Goal: Task Accomplishment & Management: Manage account settings

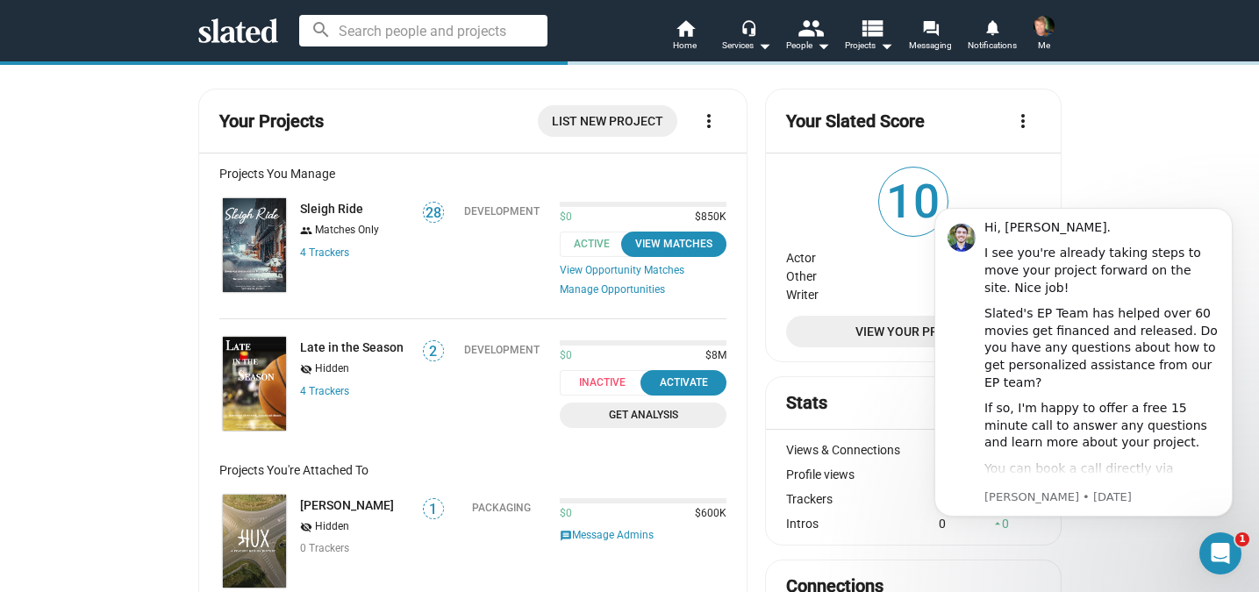
click at [1042, 31] on img at bounding box center [1044, 26] width 21 height 21
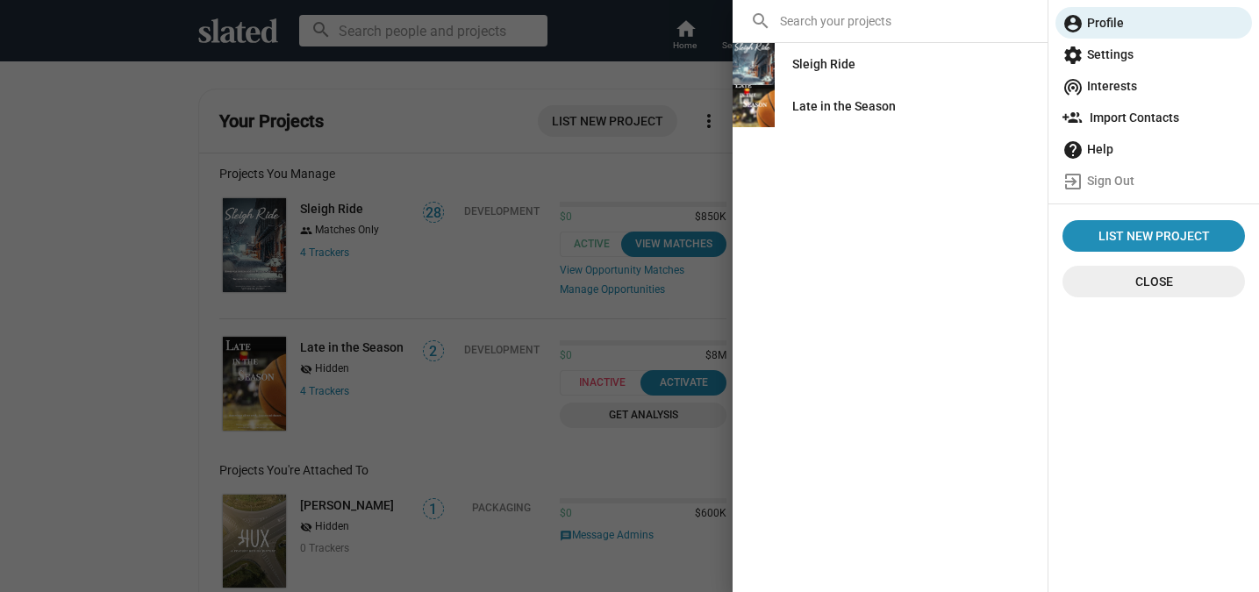
click at [1082, 56] on mat-icon "settings" at bounding box center [1073, 55] width 21 height 21
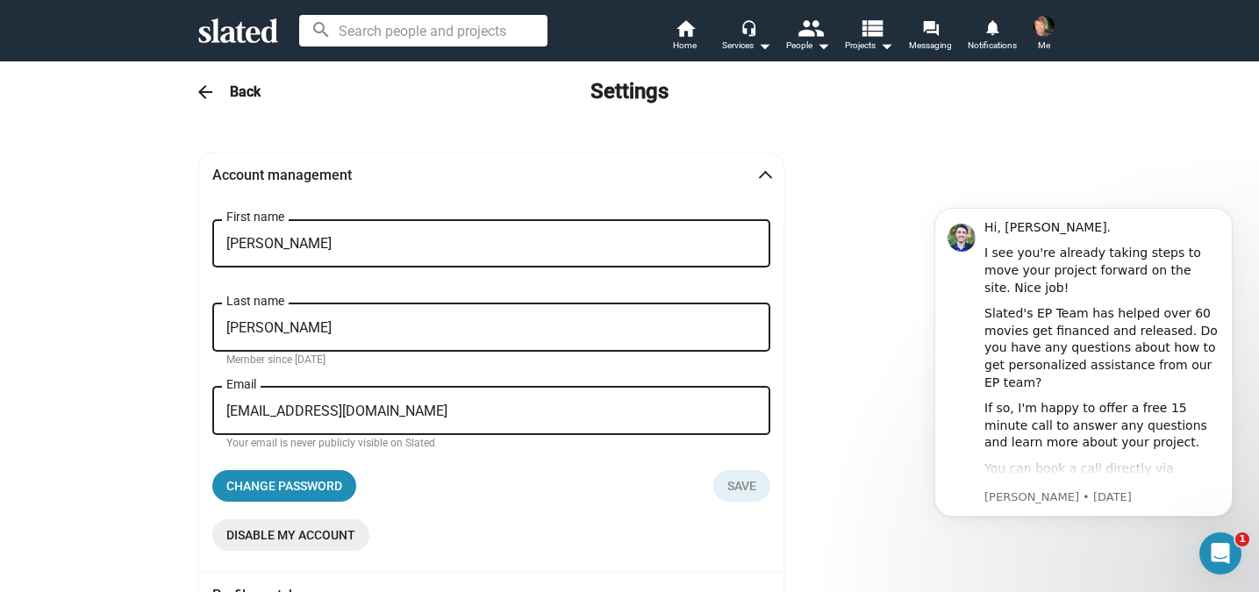
click at [210, 87] on mat-icon "arrow_back" at bounding box center [205, 92] width 21 height 21
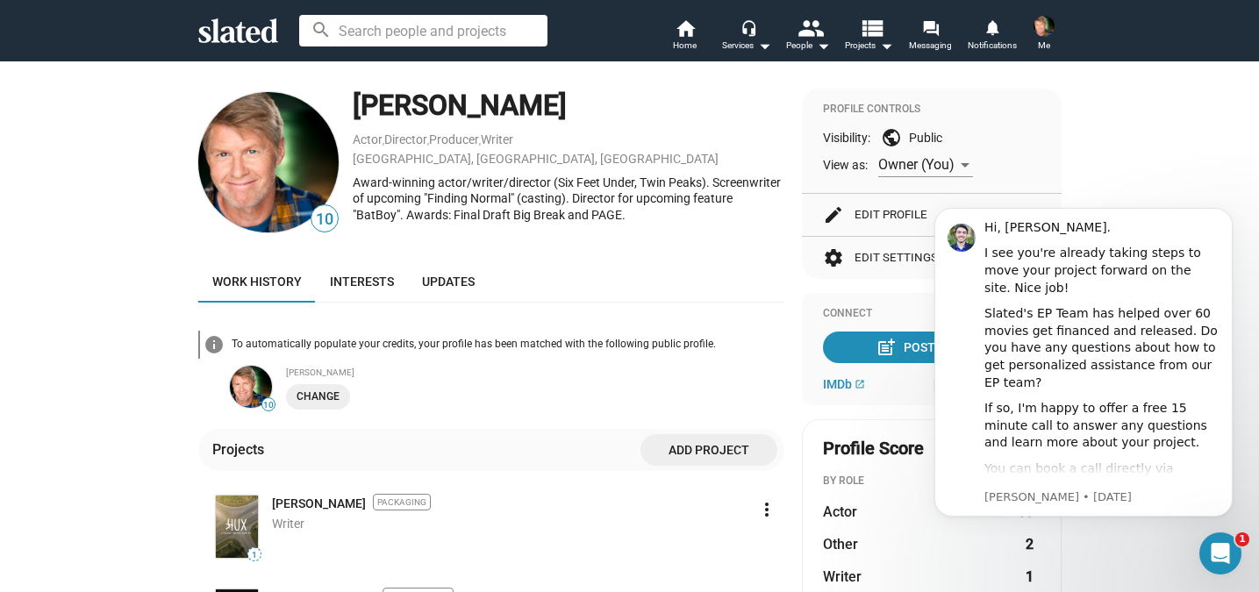
click at [1040, 29] on img at bounding box center [1044, 26] width 21 height 21
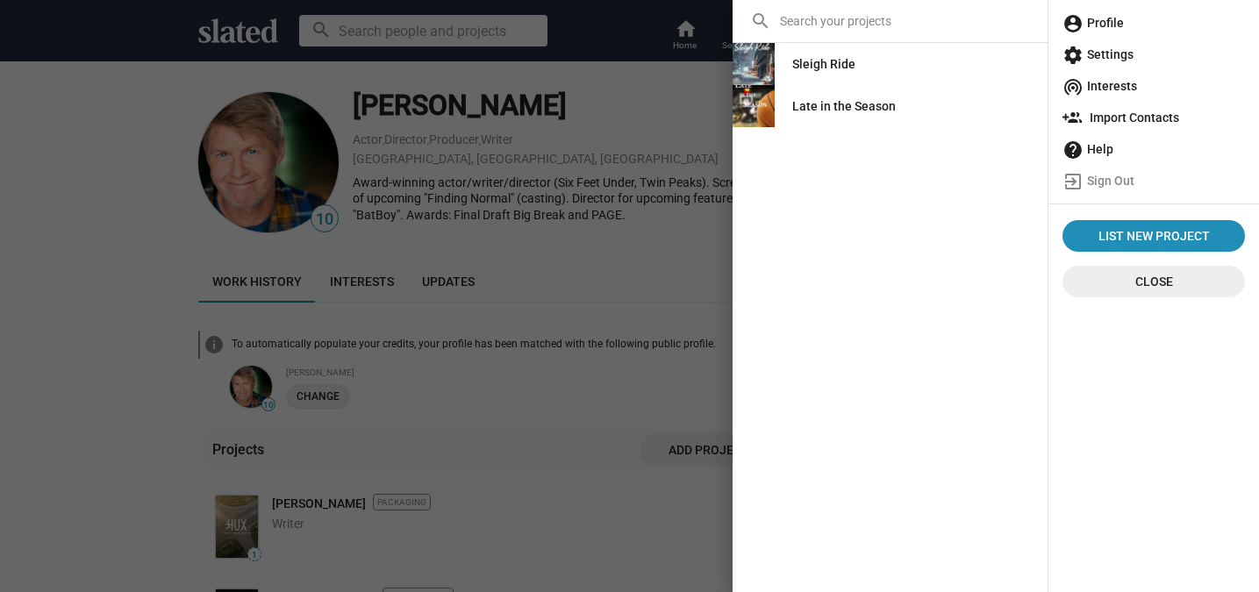
click at [1107, 29] on span "account_circle Profile" at bounding box center [1154, 23] width 183 height 32
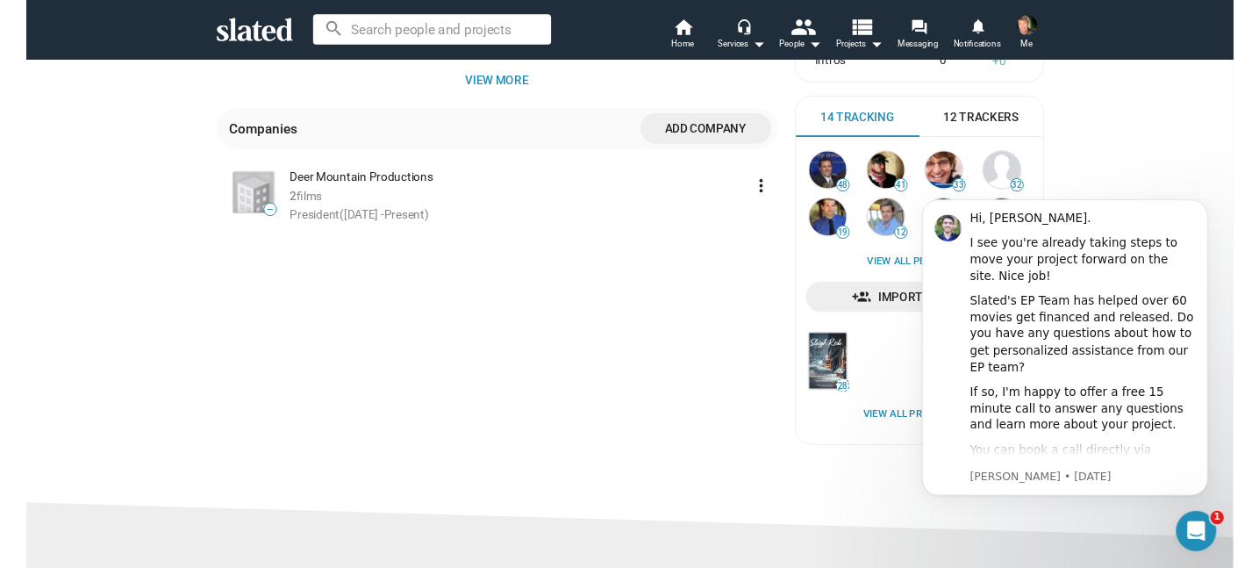
scroll to position [701, 0]
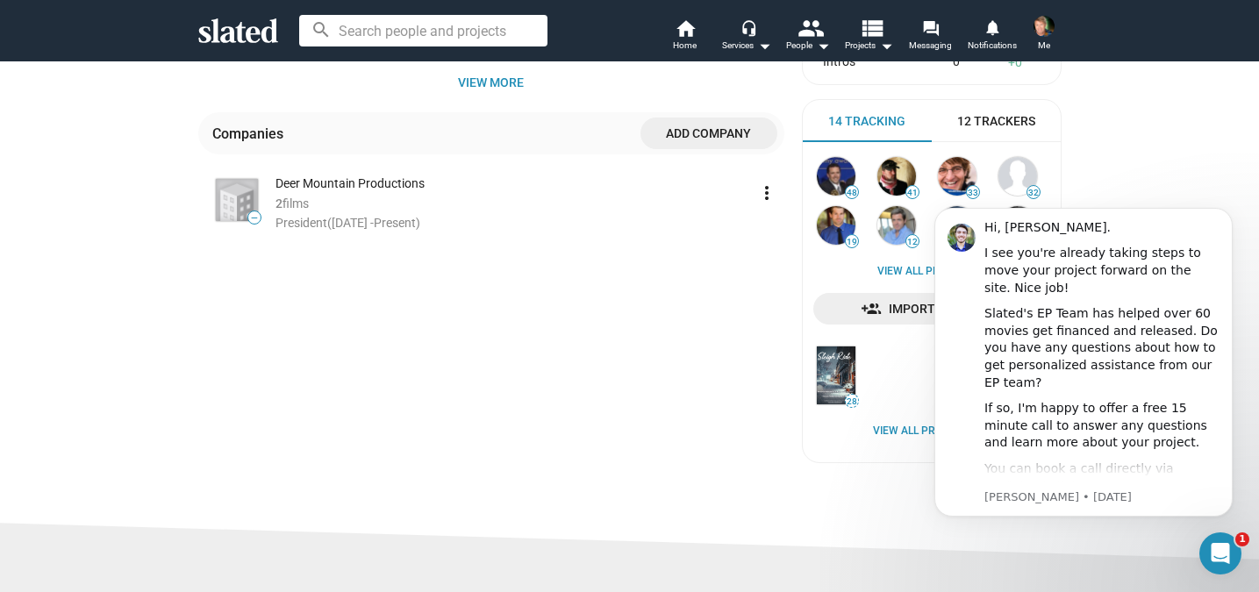
click at [689, 45] on span "Home" at bounding box center [685, 45] width 24 height 21
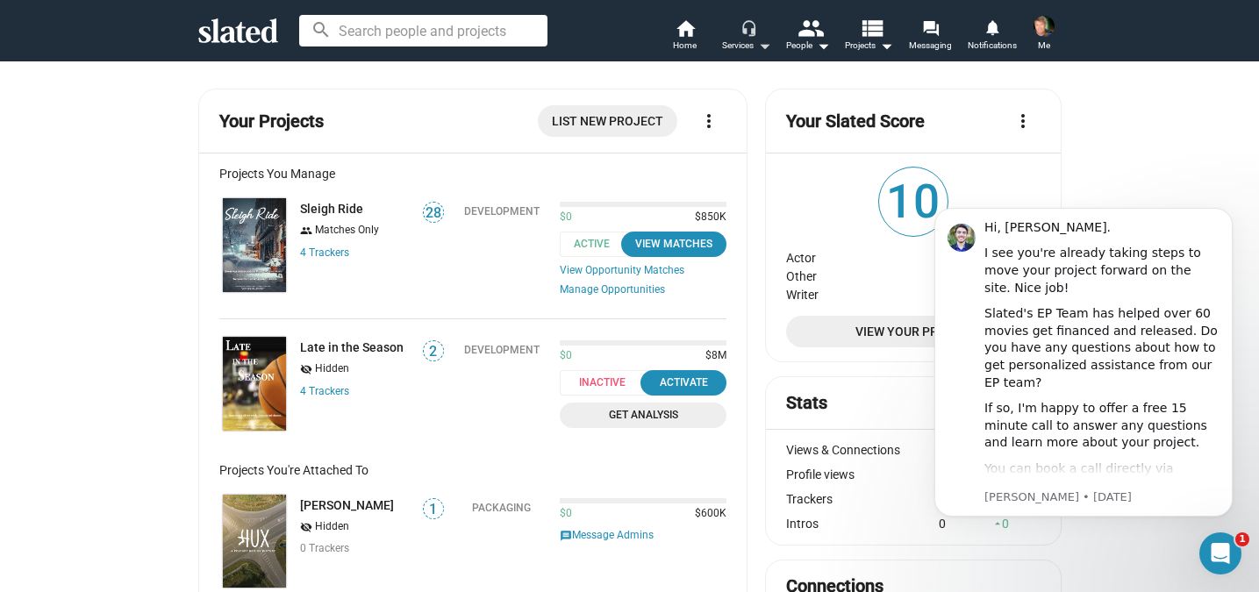
click at [756, 39] on mat-icon "arrow_drop_down" at bounding box center [764, 45] width 21 height 21
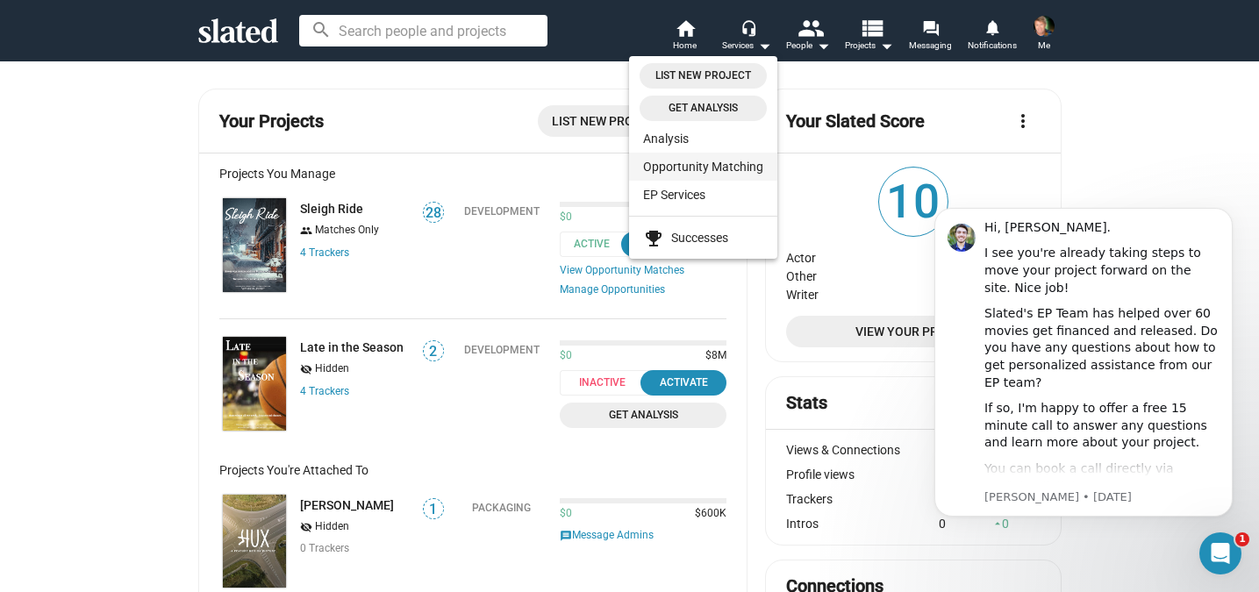
click at [679, 171] on link "Opportunity Matching" at bounding box center [703, 167] width 148 height 28
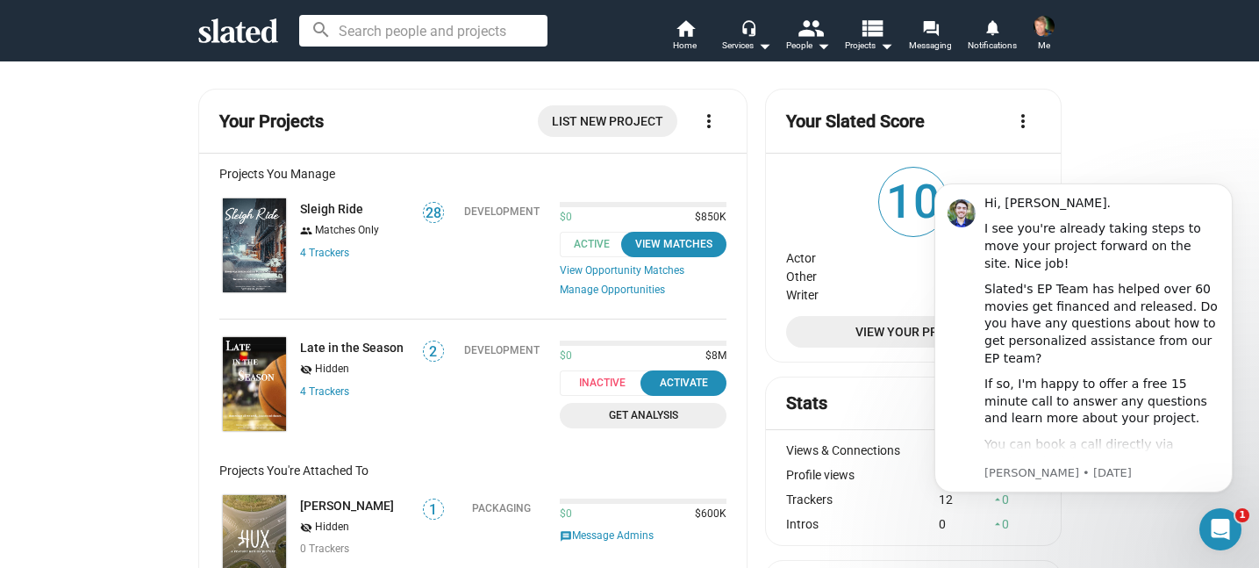
click at [255, 223] on img at bounding box center [254, 245] width 63 height 94
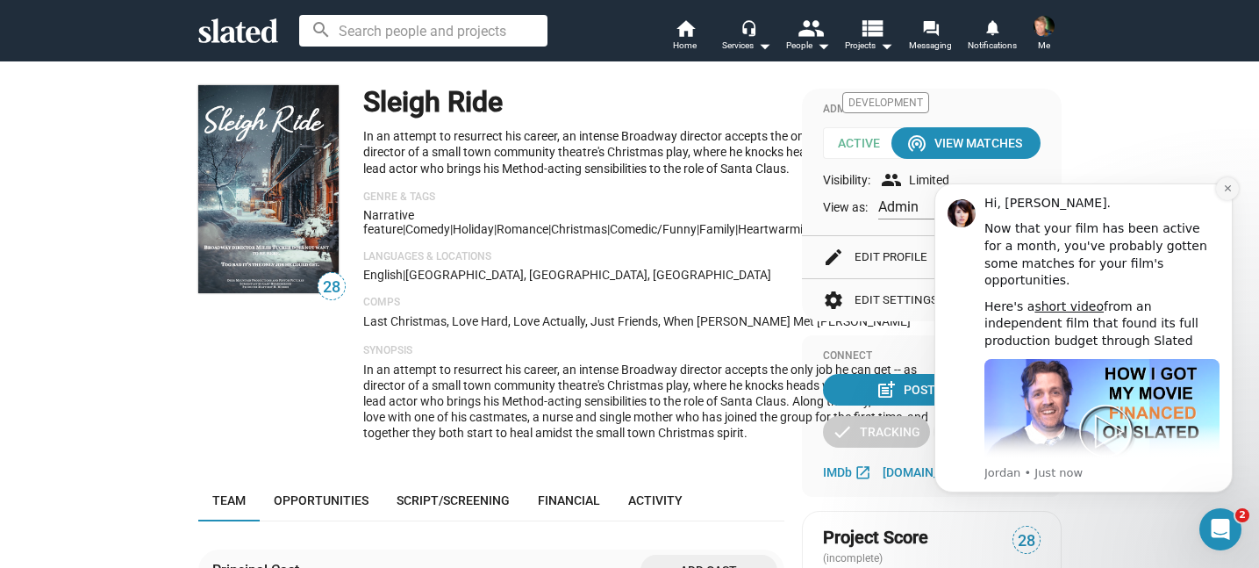
click at [1229, 188] on icon "Dismiss notification" at bounding box center [1227, 188] width 6 height 6
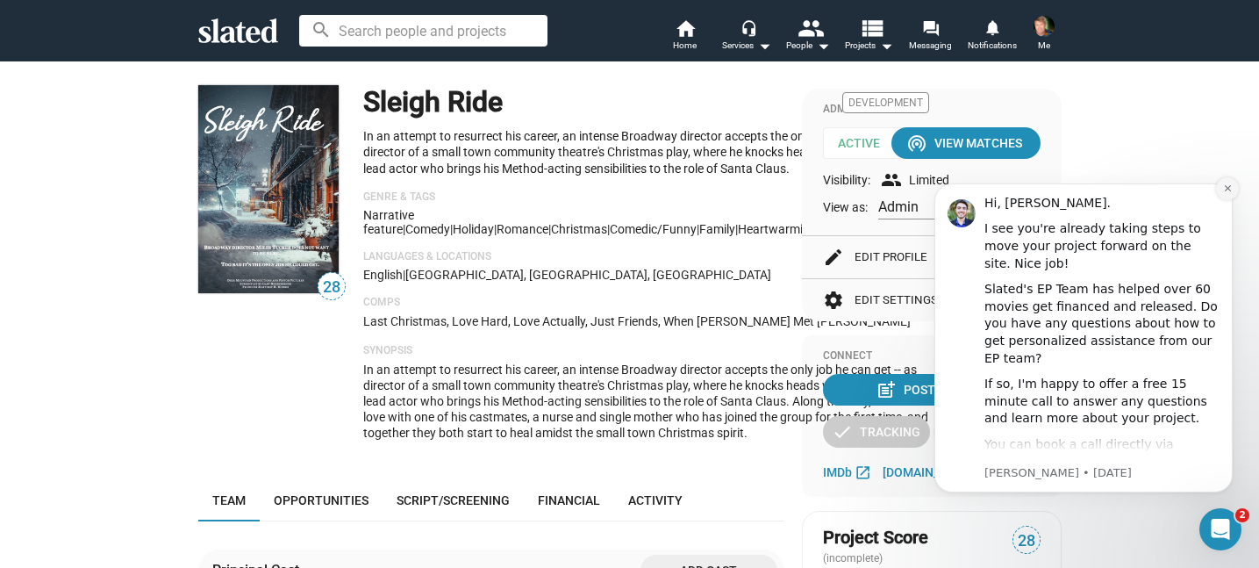
click at [1224, 188] on icon "Dismiss notification" at bounding box center [1228, 188] width 10 height 10
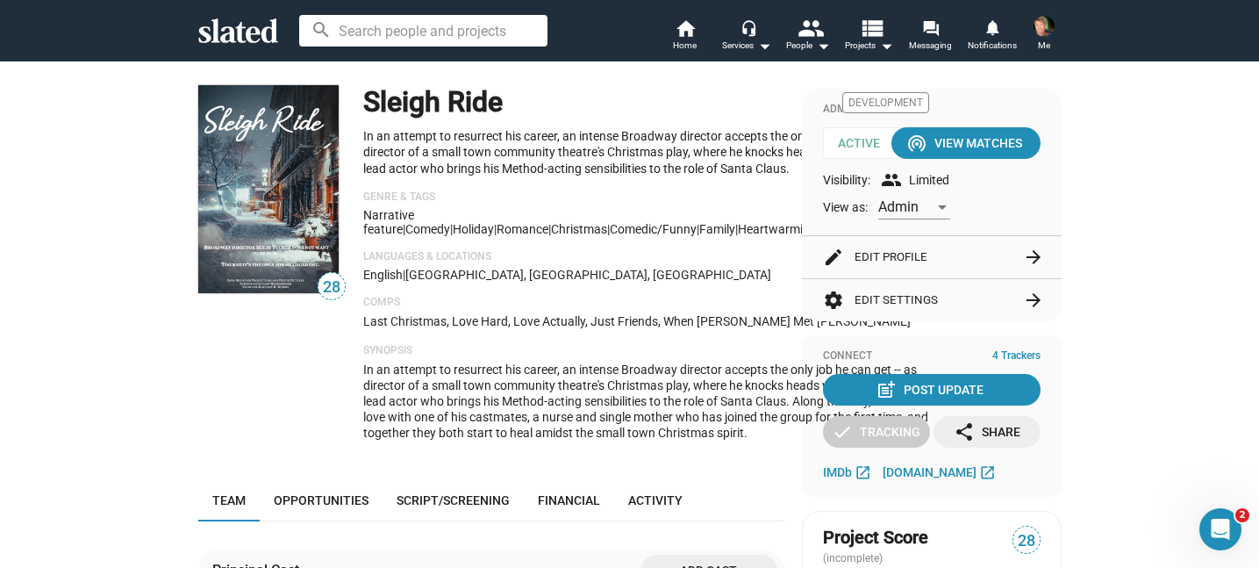
click at [904, 297] on button "settings Edit Settings arrow_forward" at bounding box center [932, 300] width 218 height 42
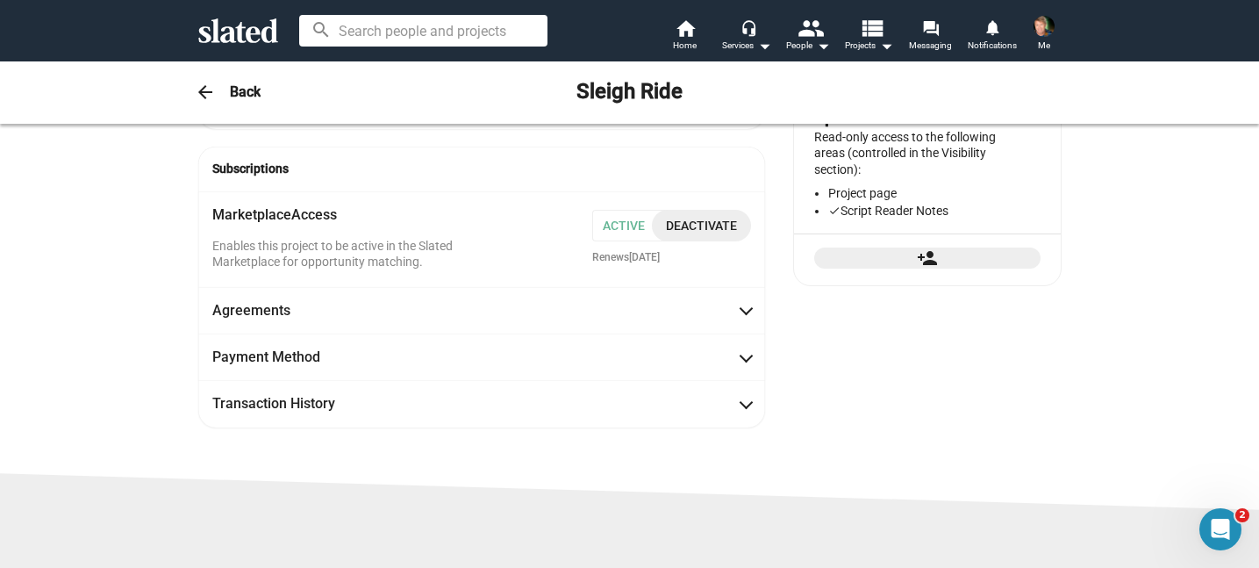
scroll to position [328, 0]
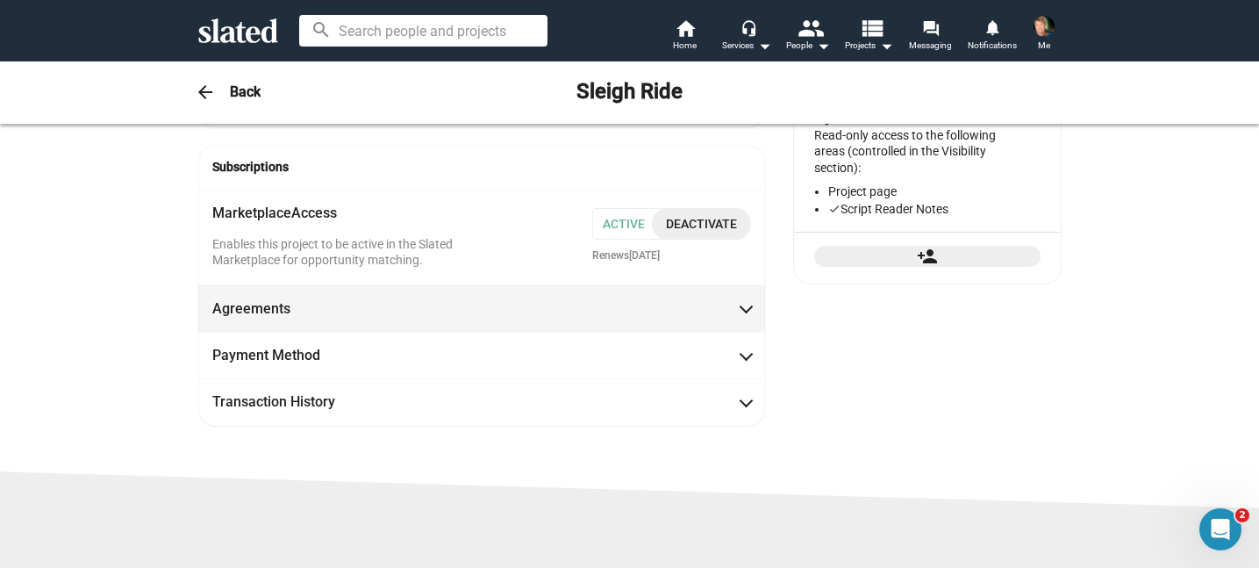
click at [746, 300] on span at bounding box center [747, 307] width 10 height 18
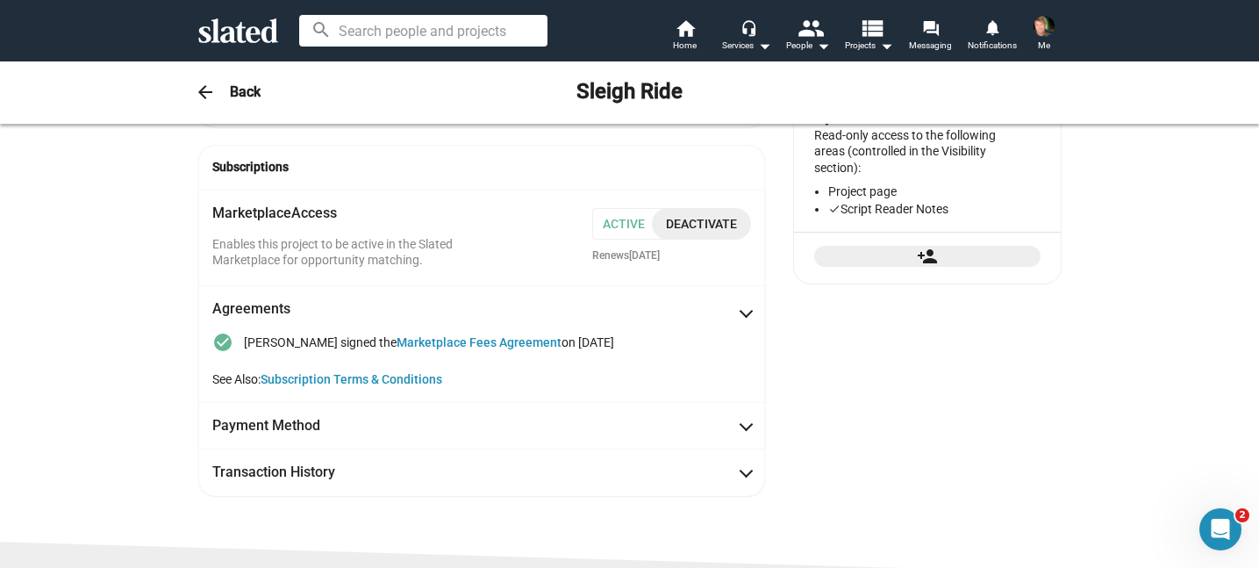
scroll to position [395, 0]
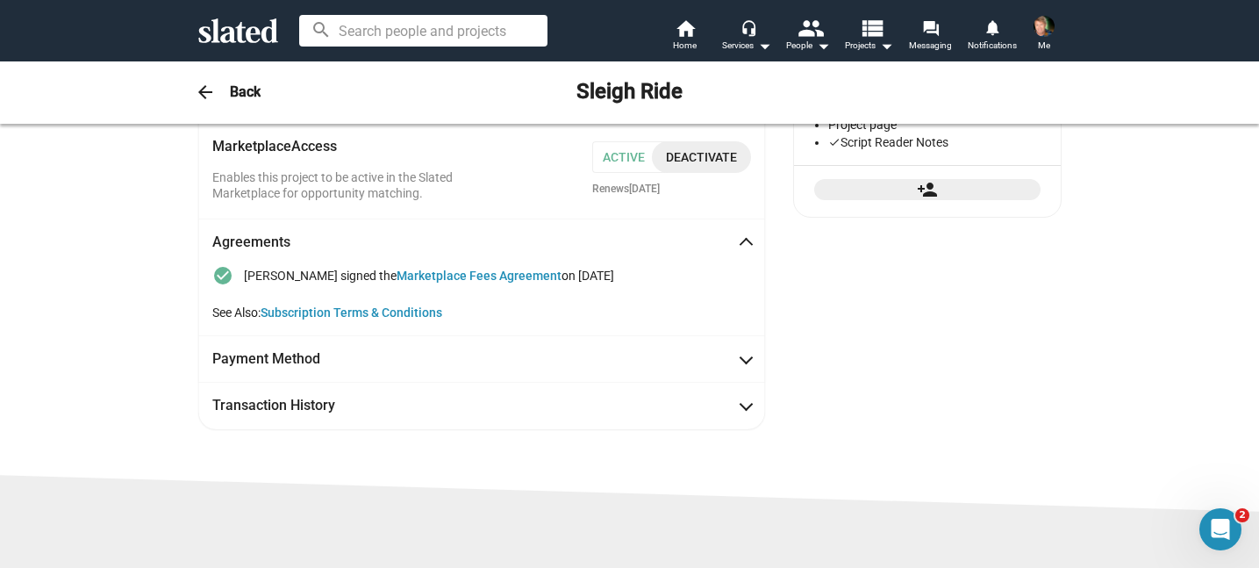
click at [744, 236] on span at bounding box center [747, 245] width 10 height 18
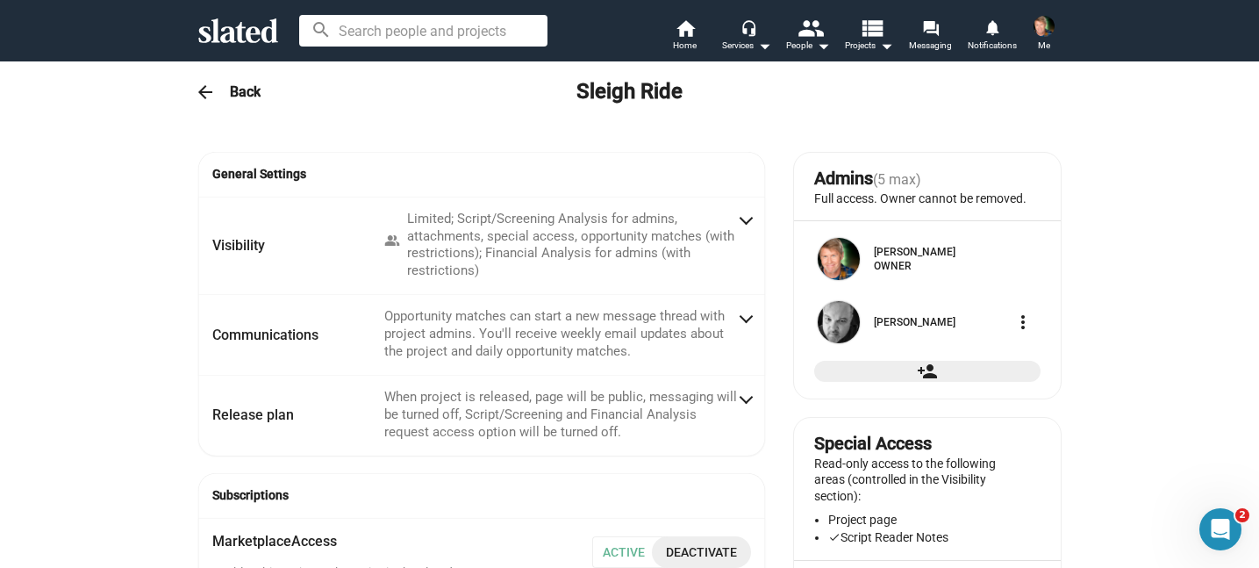
scroll to position [0, 0]
click at [231, 90] on h3 "Back" at bounding box center [245, 91] width 31 height 18
